Goal: Check status

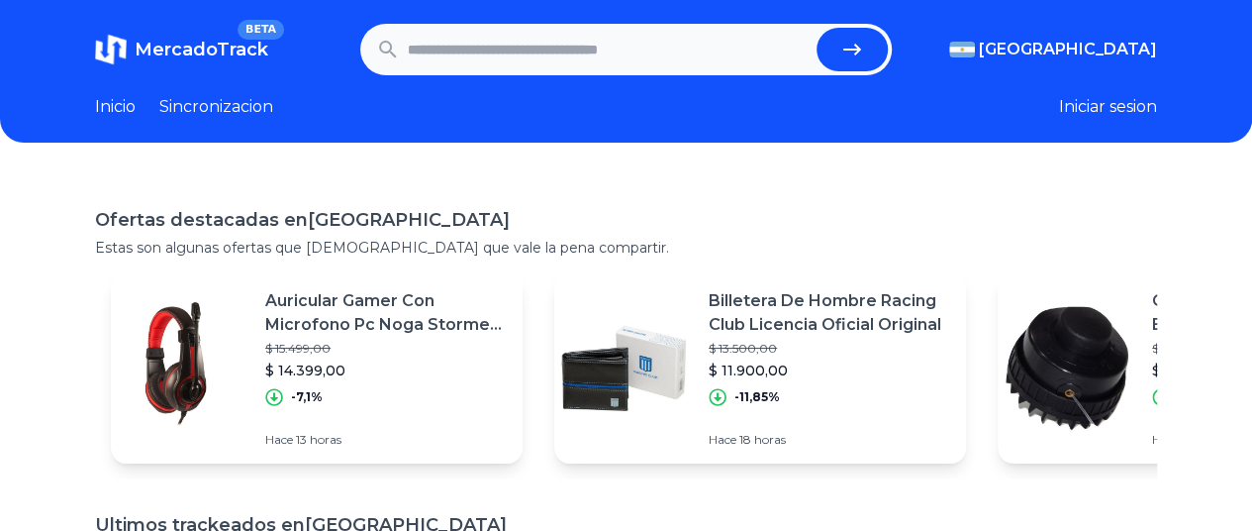
click at [544, 53] on input "text" at bounding box center [608, 50] width 401 height 44
paste input "**********"
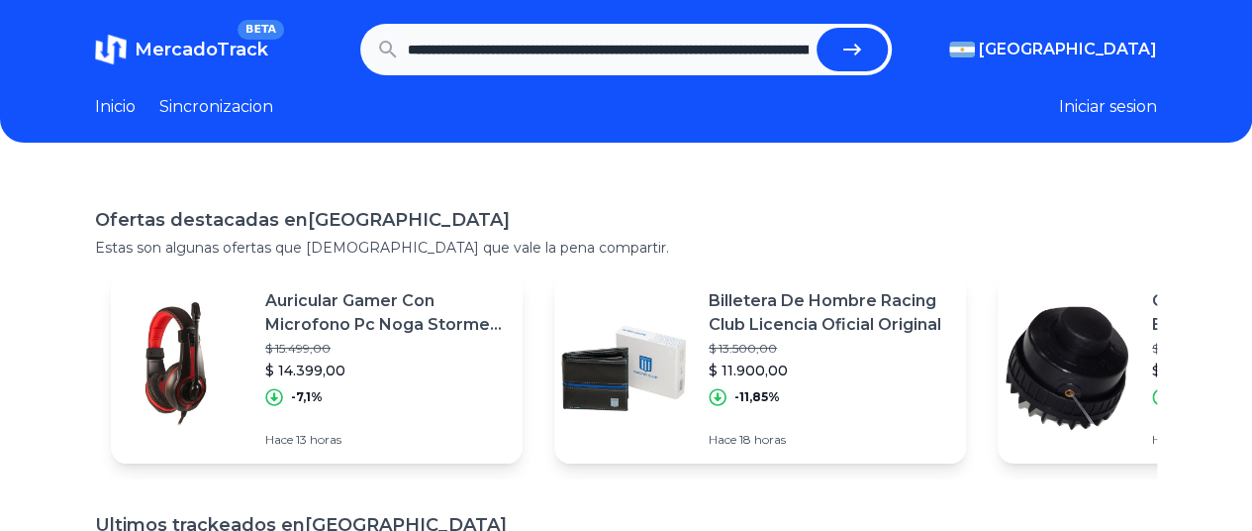
scroll to position [0, 838]
click at [847, 50] on button "submit" at bounding box center [859, 50] width 71 height 44
type input "**********"
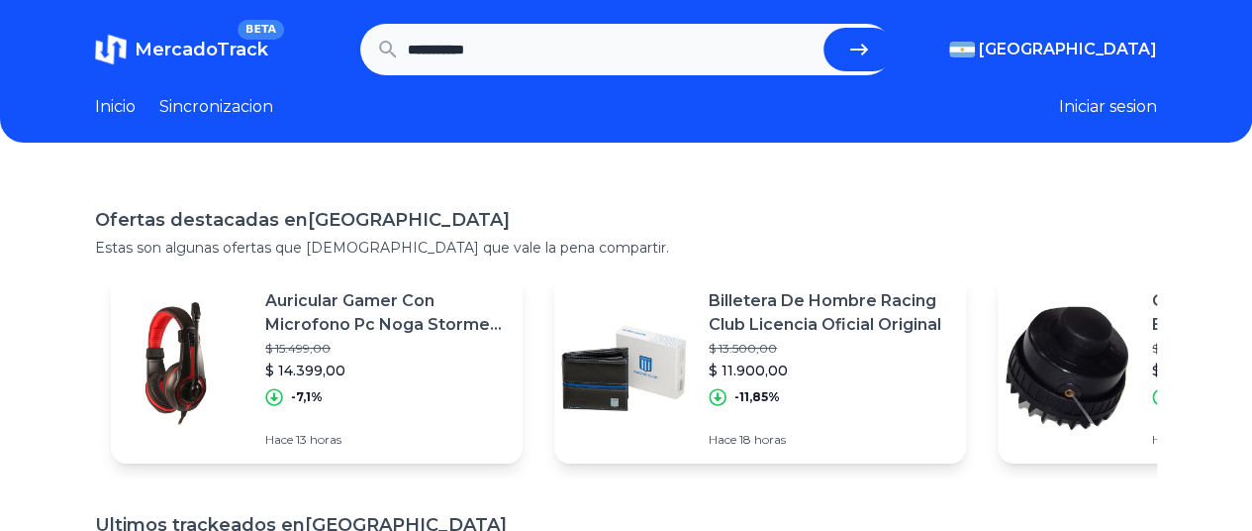
scroll to position [0, 0]
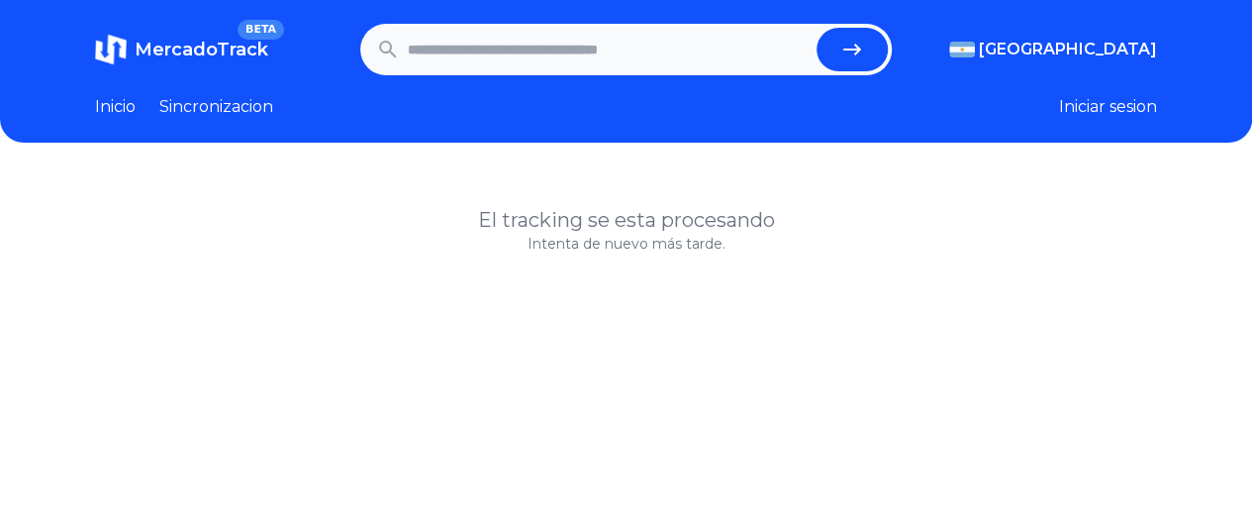
click at [746, 51] on input "text" at bounding box center [608, 50] width 401 height 44
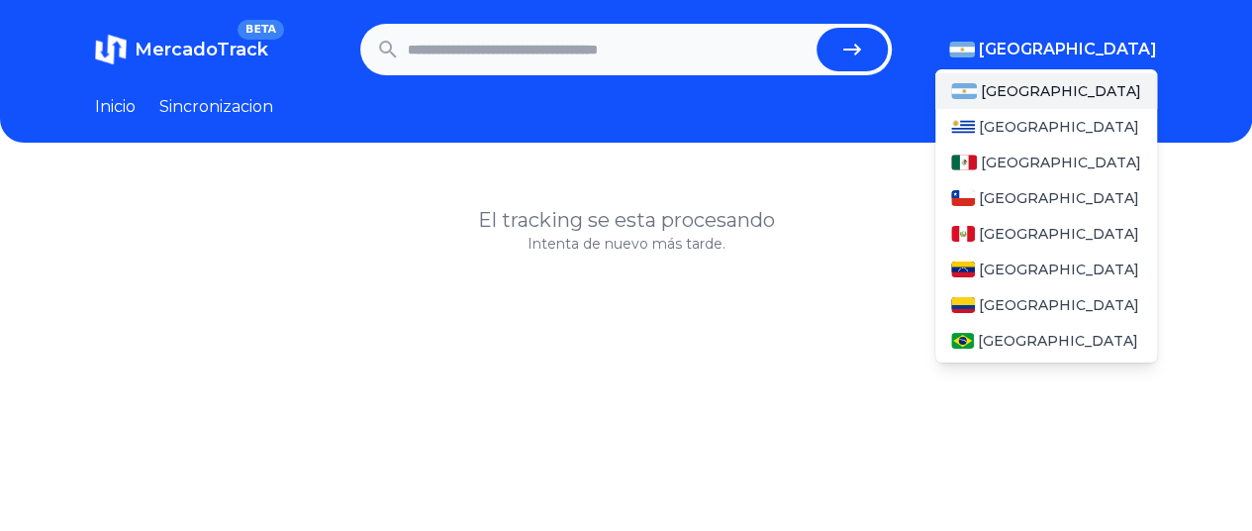
click at [1133, 59] on span "[GEOGRAPHIC_DATA]" at bounding box center [1068, 50] width 178 height 24
click at [1026, 299] on span "[GEOGRAPHIC_DATA]" at bounding box center [1059, 305] width 160 height 20
click at [1053, 294] on div "[GEOGRAPHIC_DATA]" at bounding box center [1047, 305] width 222 height 36
click at [1044, 305] on span "[GEOGRAPHIC_DATA]" at bounding box center [1059, 305] width 160 height 20
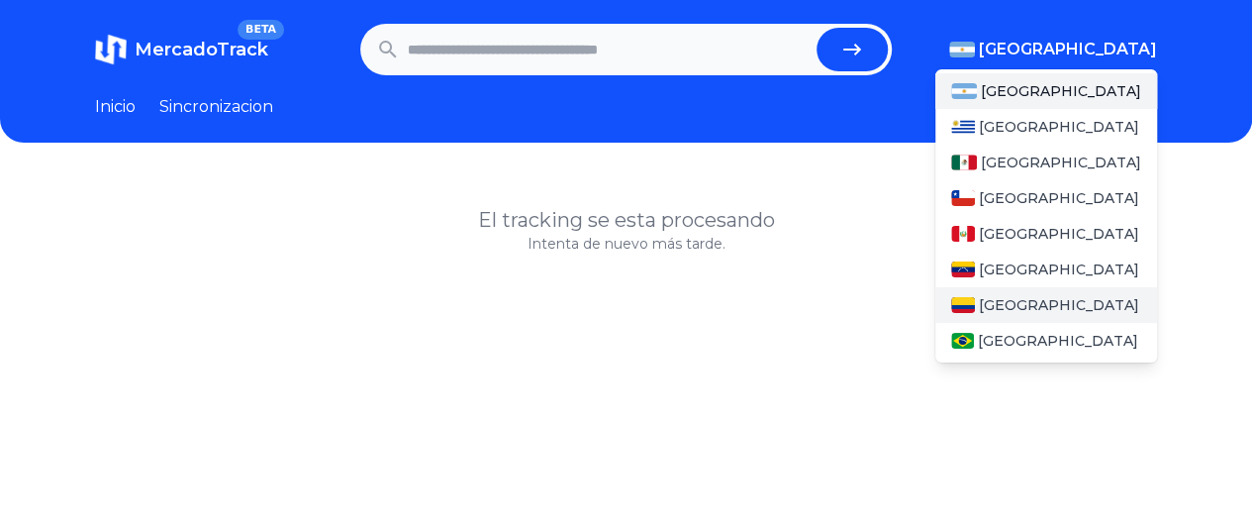
click at [1044, 305] on span "[GEOGRAPHIC_DATA]" at bounding box center [1059, 305] width 160 height 20
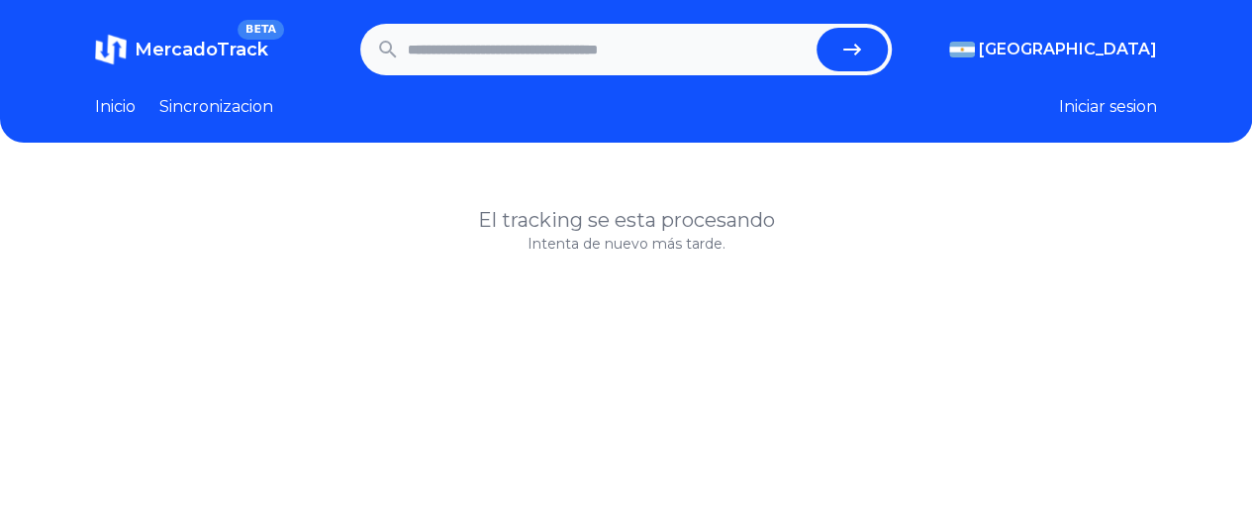
click at [501, 46] on input "text" at bounding box center [608, 50] width 401 height 44
